Goal: Task Accomplishment & Management: Use online tool/utility

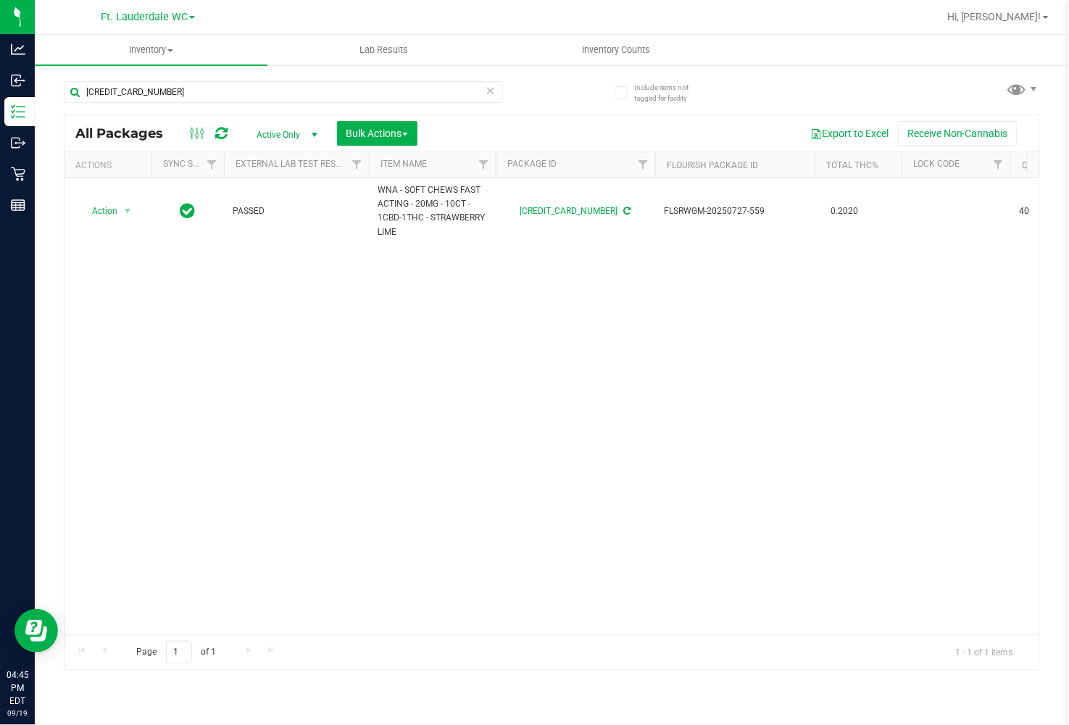
click at [185, 104] on div "[CREDIT_CARD_NUMBER]" at bounding box center [283, 97] width 439 height 33
click at [186, 99] on input "[CREDIT_CARD_NUMBER]" at bounding box center [283, 92] width 439 height 22
type input "HTM"
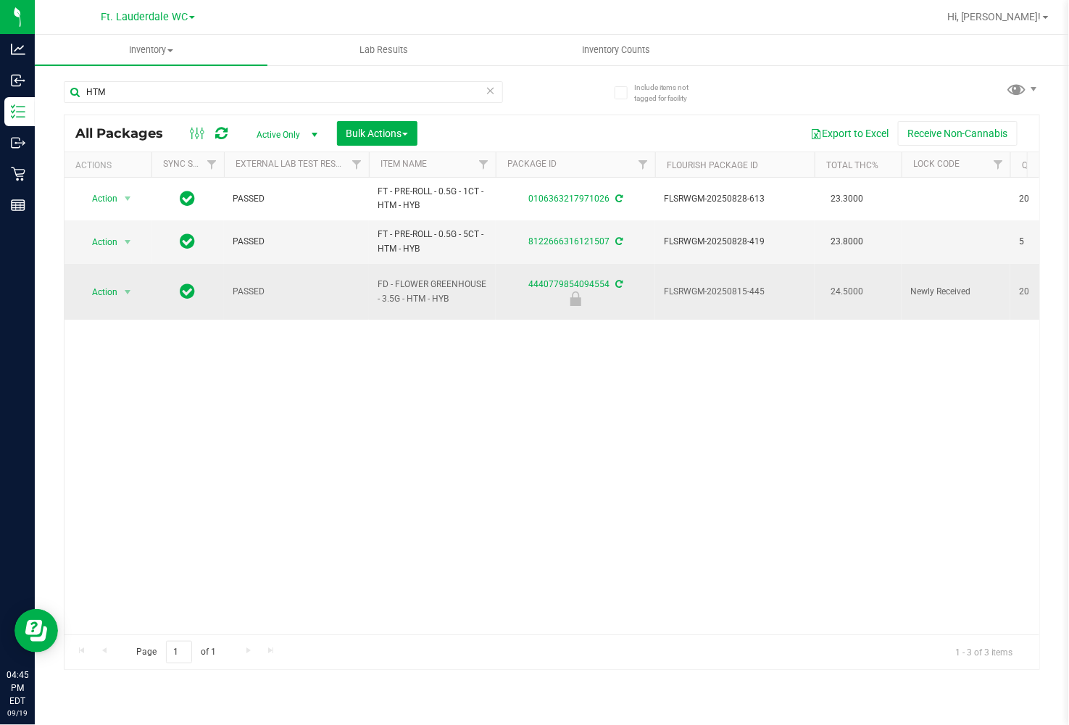
click at [95, 285] on span "Action" at bounding box center [98, 292] width 39 height 20
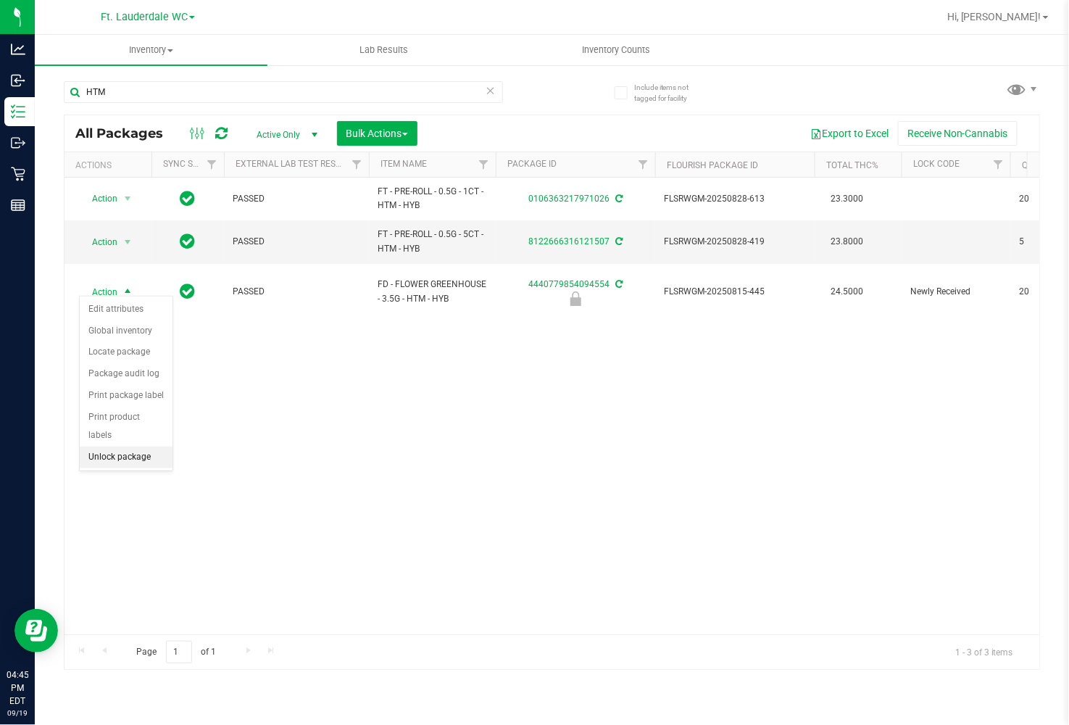
click at [133, 462] on li "Unlock package" at bounding box center [126, 458] width 93 height 22
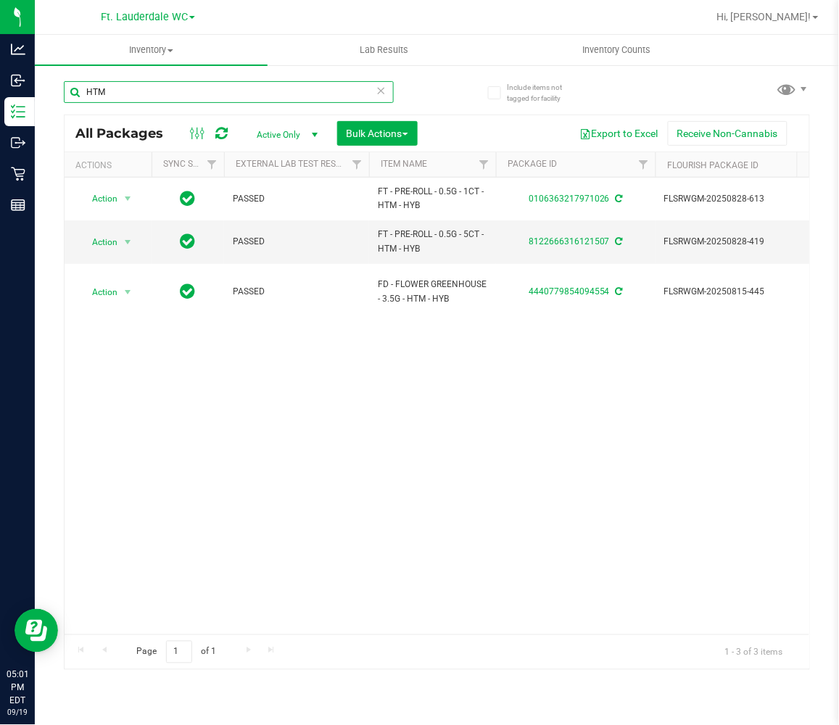
click at [151, 91] on input "HTM" at bounding box center [229, 92] width 330 height 22
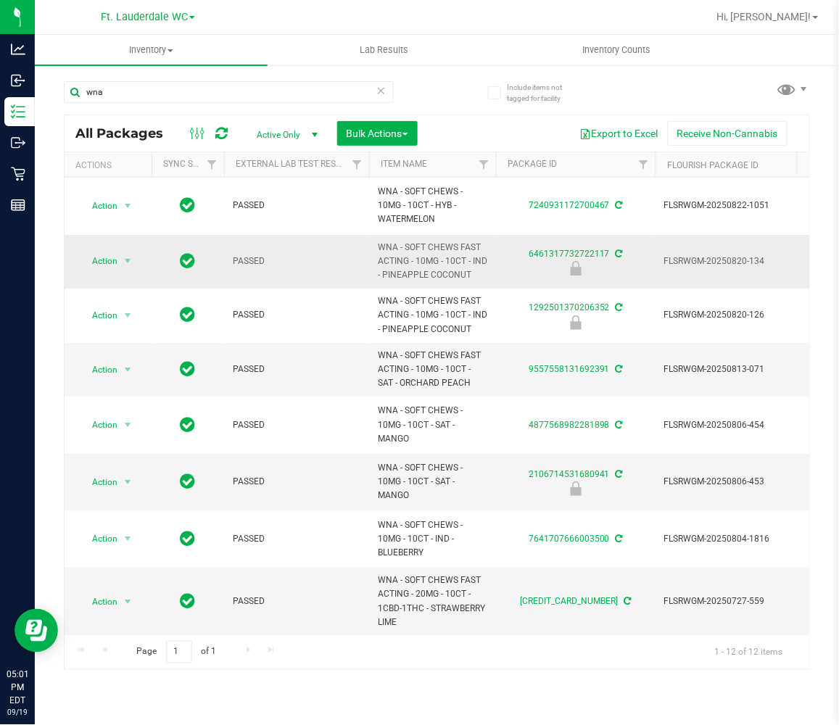
click at [430, 245] on span "WNA - SOFT CHEWS FAST ACTING - 10MG - 10CT - IND - PINEAPPLE COCONUT" at bounding box center [432, 262] width 109 height 42
type input "WNA - SOFT CHEWS FAST ACTING - 10MG - 10CT - IND - PINEAPPLE COCONUT"
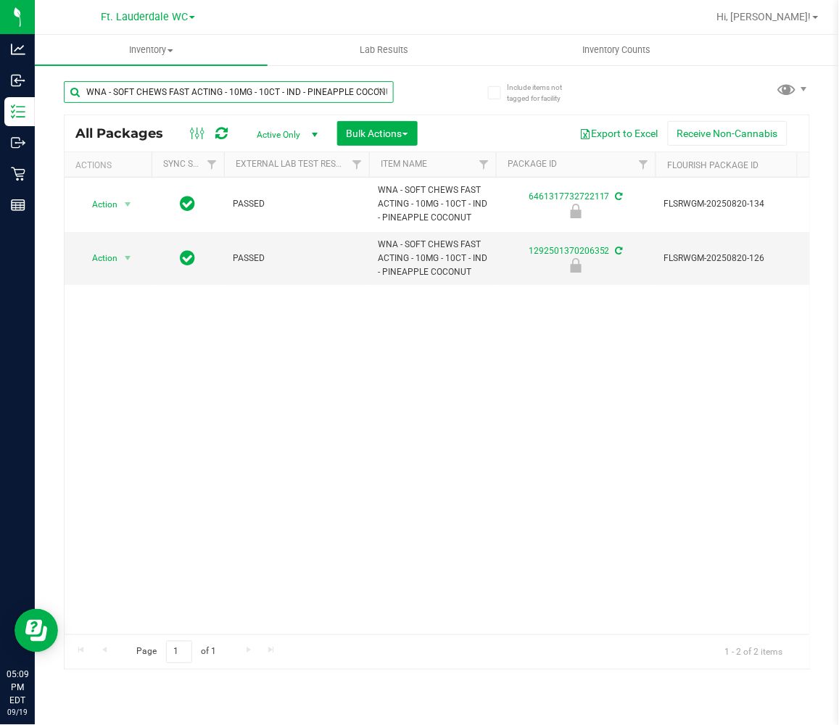
scroll to position [0, 6]
drag, startPoint x: 78, startPoint y: 93, endPoint x: 457, endPoint y: 88, distance: 379.8
click at [452, 86] on div "WNA - SOFT CHEWS FAST ACTING - 10MG - 10CT - IND - PINEAPPLE COCONUT All Packag…" at bounding box center [437, 368] width 746 height 602
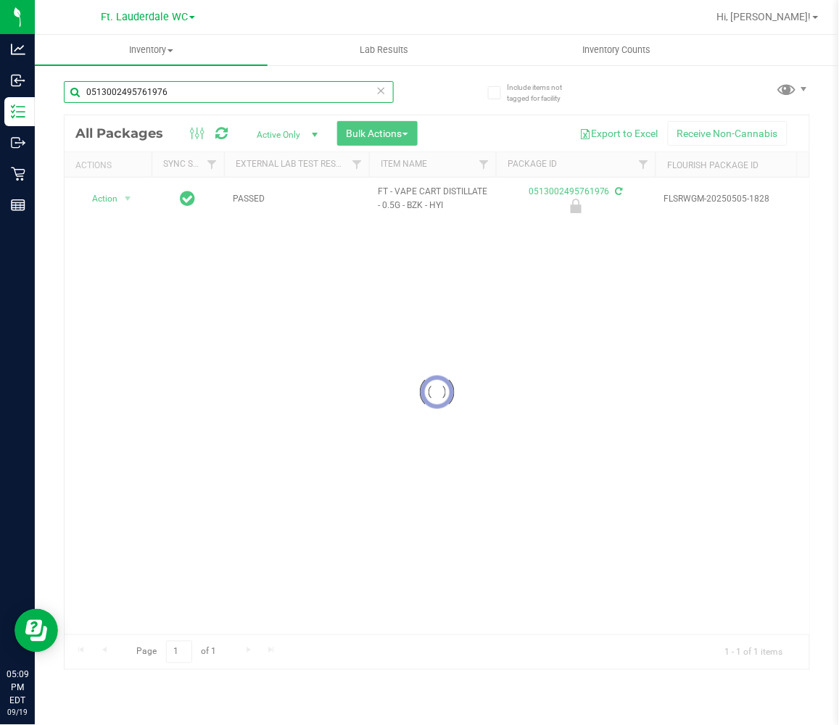
type input "0513002495761976"
click at [123, 203] on div at bounding box center [437, 392] width 744 height 554
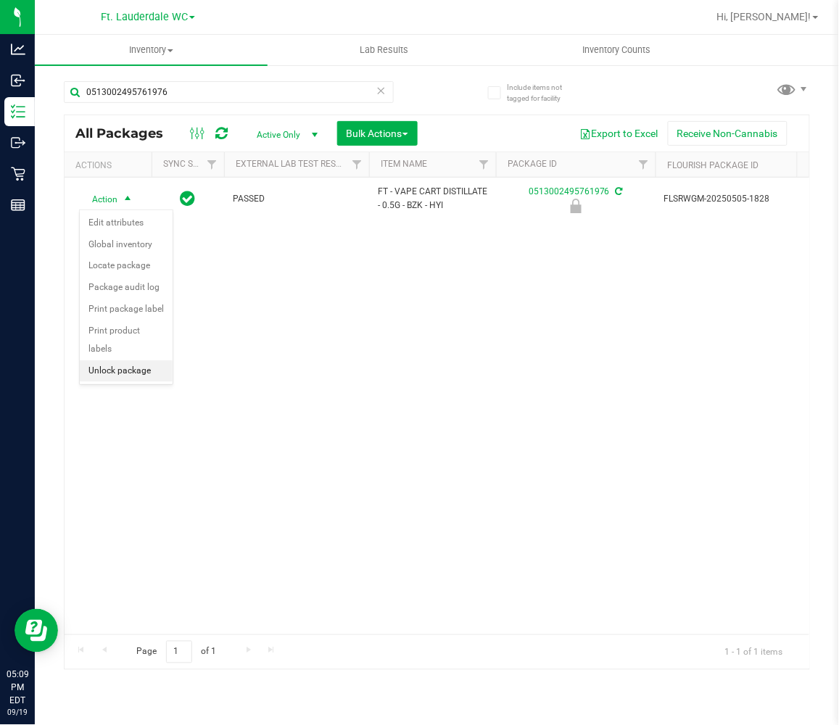
click at [144, 365] on li "Unlock package" at bounding box center [126, 371] width 93 height 22
